Goal: Find specific page/section: Find specific page/section

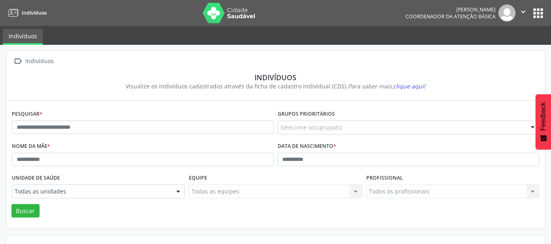
click at [408, 89] on span "clique aqui!" at bounding box center [409, 86] width 32 height 8
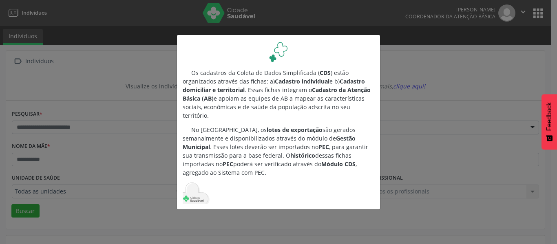
click at [109, 71] on div "Os cadastros da Coleta de Dados Simplificada ( CDS ) estão organizados através …" at bounding box center [278, 122] width 557 height 244
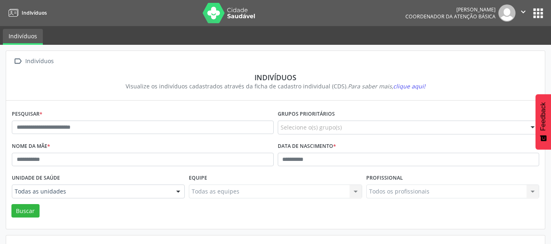
click at [12, 11] on icon at bounding box center [14, 13] width 10 height 10
click at [28, 40] on link "Indivíduos" at bounding box center [23, 37] width 40 height 16
click at [218, 16] on img at bounding box center [229, 13] width 53 height 20
